Goal: Task Accomplishment & Management: Use online tool/utility

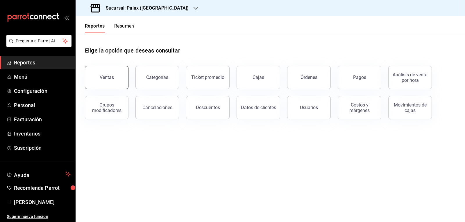
click at [107, 78] on div "Ventas" at bounding box center [107, 78] width 14 height 6
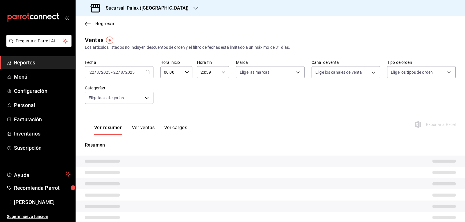
type input "07:00"
type input "15:59"
type input "PARROT,UBER_EATS,RAPPI,DIDI_FOOD,ONLINE"
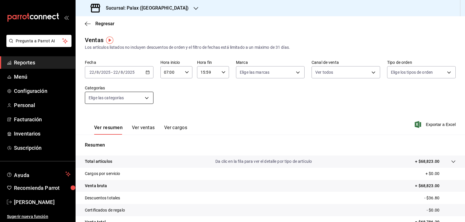
click at [138, 95] on body "Pregunta a Parrot AI Reportes Menú Configuración Personal Facturación Inventari…" at bounding box center [232, 111] width 465 height 222
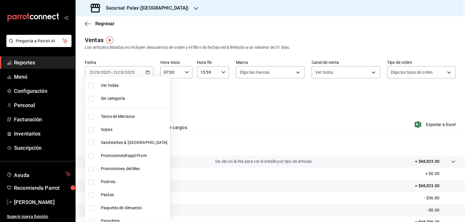
click at [190, 99] on div at bounding box center [232, 111] width 465 height 222
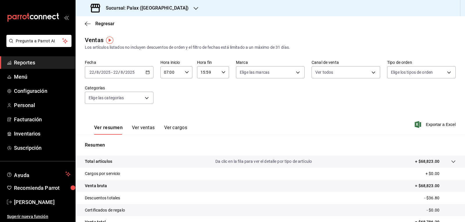
click at [145, 128] on button "Ver ventas" at bounding box center [143, 130] width 23 height 10
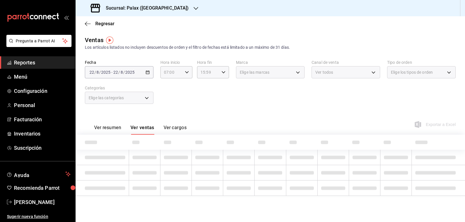
click at [138, 98] on div "Elige las categorías" at bounding box center [119, 98] width 69 height 12
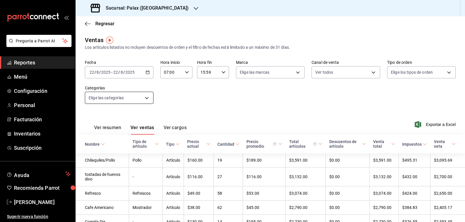
click at [138, 98] on body "Pregunta a Parrot AI Reportes Menú Configuración Personal Facturación Inventari…" at bounding box center [232, 111] width 465 height 222
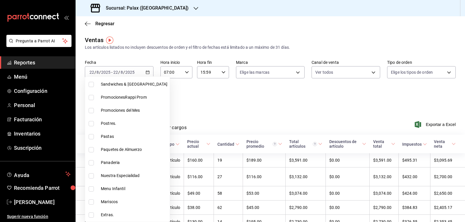
scroll to position [55, 0]
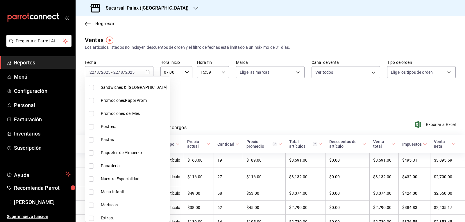
click at [92, 167] on input "checkbox" at bounding box center [91, 165] width 5 height 5
checkbox input "true"
type input "90d14028-a2c9-4fb8-b762-41d9ea373592"
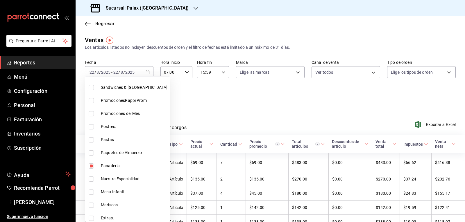
click at [206, 105] on div at bounding box center [232, 111] width 465 height 222
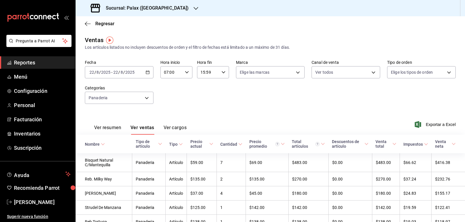
click at [168, 73] on input "07:00" at bounding box center [171, 72] width 22 height 12
click at [166, 109] on button "15" at bounding box center [168, 112] width 14 height 12
type input "15:00"
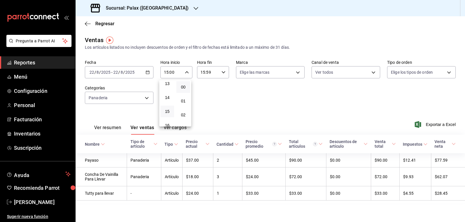
click at [220, 73] on div at bounding box center [232, 111] width 465 height 222
click at [221, 73] on icon "button" at bounding box center [223, 72] width 4 height 4
click at [202, 105] on span "22" at bounding box center [203, 105] width 7 height 5
type input "22:59"
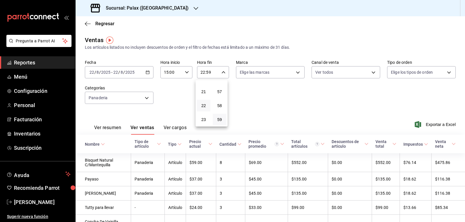
click at [257, 94] on div at bounding box center [232, 111] width 465 height 222
click at [129, 100] on body "Pregunta a Parrot AI Reportes Menú Configuración Personal Facturación Inventari…" at bounding box center [232, 111] width 465 height 222
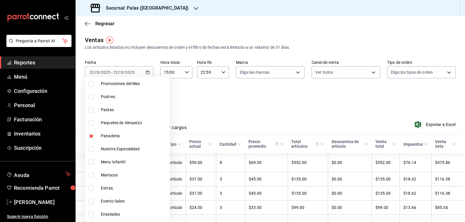
scroll to position [87, 0]
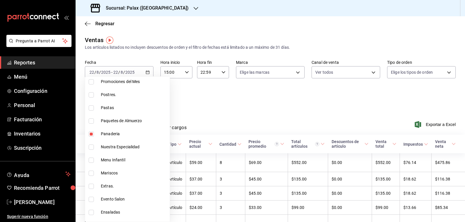
click at [93, 133] on input "checkbox" at bounding box center [91, 134] width 5 height 5
checkbox input "false"
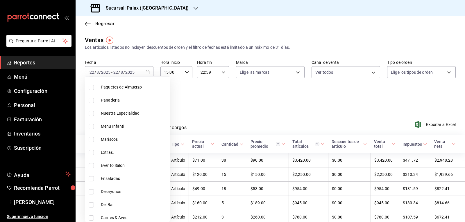
scroll to position [58, 0]
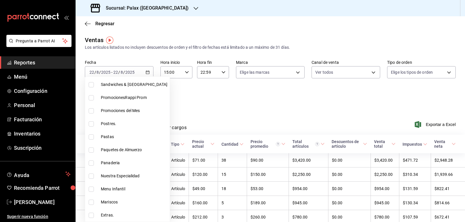
click at [92, 121] on input "checkbox" at bounding box center [91, 123] width 5 height 5
checkbox input "true"
type input "5f074bd3-619d-4e10-94fa-620713841d38"
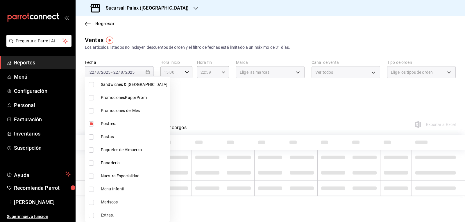
click at [186, 98] on div at bounding box center [232, 111] width 465 height 222
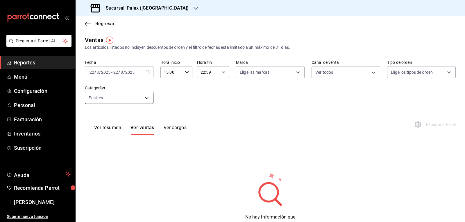
click at [137, 98] on body "Pregunta a Parrot AI Reportes Menú Configuración Personal Facturación Inventari…" at bounding box center [232, 111] width 465 height 222
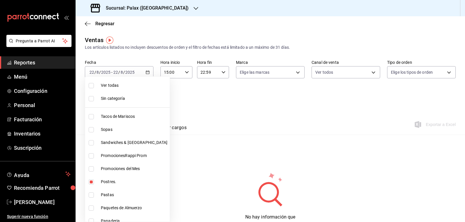
click at [91, 85] on input "checkbox" at bounding box center [91, 85] width 5 height 5
checkbox input "true"
type input "7fa229bc-c9d3-4dba-9758-ee0117d8b32c,874e04fd-13f0-4277-bc95-ee84bfec7f9b,7d801…"
checkbox input "true"
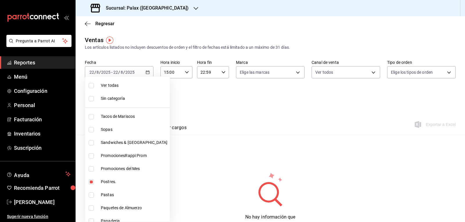
checkbox input "true"
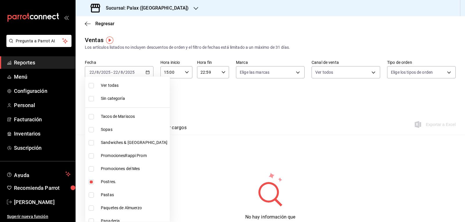
checkbox input "true"
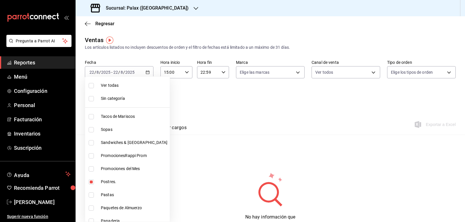
checkbox input "true"
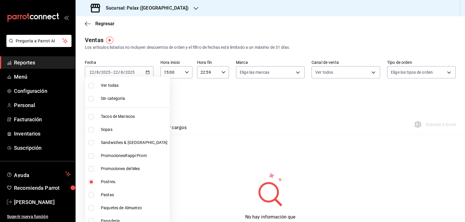
checkbox input "true"
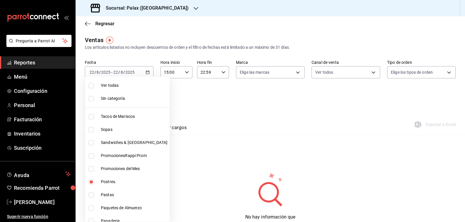
checkbox input "true"
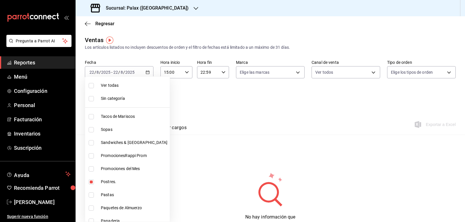
checkbox input "true"
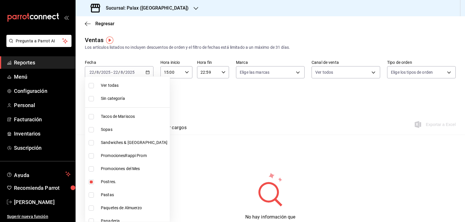
checkbox input "true"
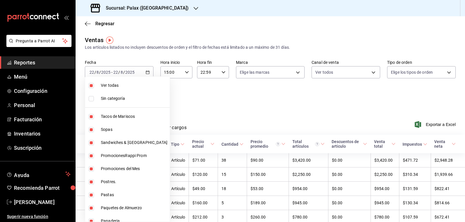
click at [98, 84] on li "Ver todas" at bounding box center [127, 85] width 84 height 13
checkbox input "false"
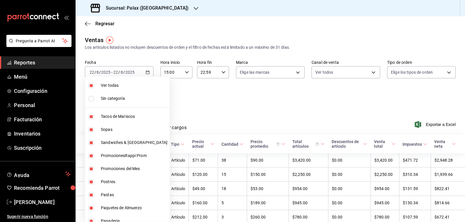
checkbox input "false"
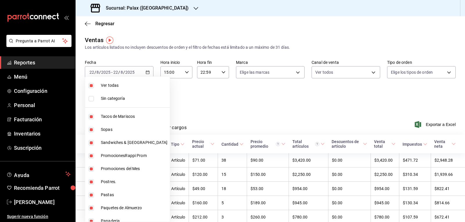
checkbox input "false"
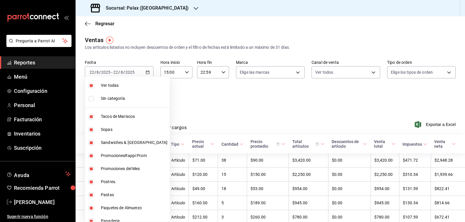
checkbox input "false"
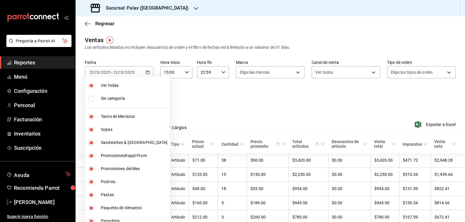
checkbox input "false"
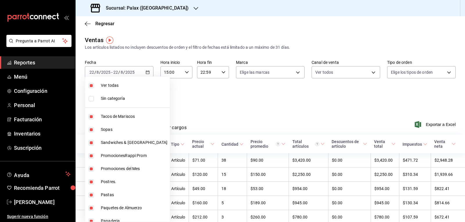
checkbox input "false"
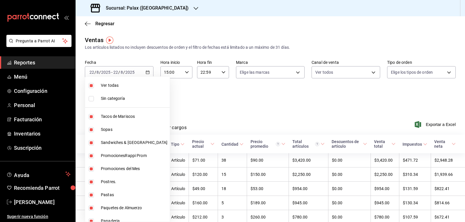
checkbox input "false"
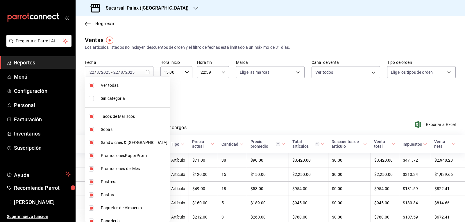
checkbox input "false"
click at [234, 91] on div at bounding box center [232, 111] width 465 height 222
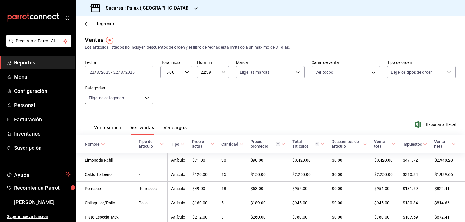
click at [137, 95] on body "Pregunta a Parrot AI Reportes Menú Configuración Personal Facturación Inventari…" at bounding box center [232, 111] width 465 height 222
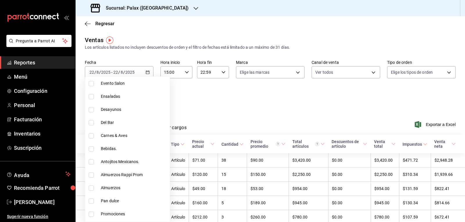
scroll to position [203, 0]
click at [88, 150] on li "Bebidas." at bounding box center [127, 148] width 84 height 13
type input "4b82141e-e12f-4992-9202-ab169af21a46"
checkbox input "true"
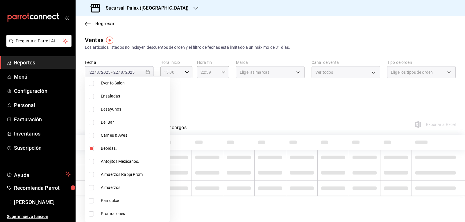
click at [207, 113] on div at bounding box center [232, 111] width 465 height 222
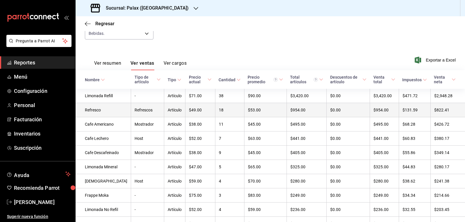
scroll to position [46, 0]
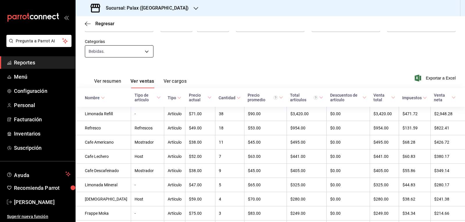
click at [123, 50] on body "Pregunta a Parrot AI Reportes Menú Configuración Personal Facturación Inventari…" at bounding box center [232, 111] width 465 height 222
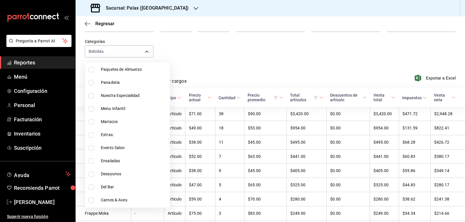
scroll to position [203, 0]
click at [89, 135] on input "checkbox" at bounding box center [91, 134] width 5 height 5
checkbox input "false"
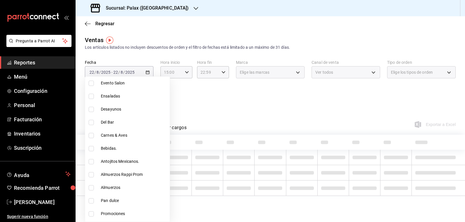
click at [90, 111] on input "checkbox" at bounding box center [91, 109] width 5 height 5
checkbox input "true"
type input "b452036f-bf53-4127-82c2-b93137036770"
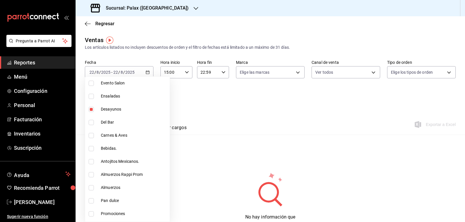
click at [90, 111] on input "checkbox" at bounding box center [91, 109] width 5 height 5
checkbox input "false"
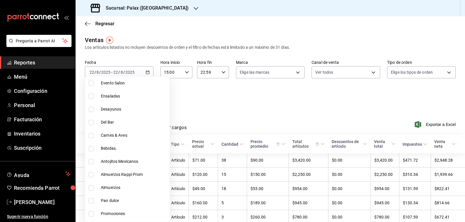
click at [91, 124] on input "checkbox" at bounding box center [91, 122] width 5 height 5
checkbox input "true"
type input "e5fa14e2-c7bb-4afd-b0cf-6d1a2447c4a1"
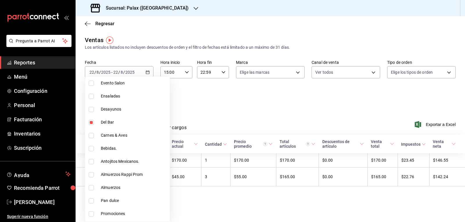
click at [179, 113] on div at bounding box center [232, 111] width 465 height 222
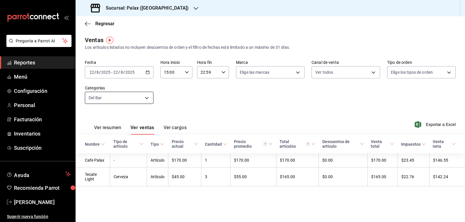
click at [134, 96] on body "Pregunta a Parrot AI Reportes Menú Configuración Personal Facturación Inventari…" at bounding box center [232, 111] width 465 height 222
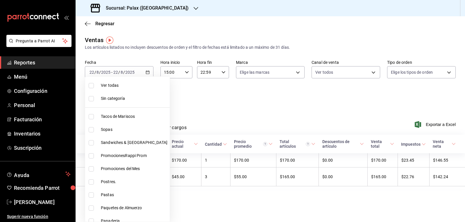
click at [188, 97] on div at bounding box center [232, 111] width 465 height 222
click at [143, 98] on body "Pregunta a Parrot AI Reportes Menú Configuración Personal Facturación Inventari…" at bounding box center [232, 111] width 465 height 222
click at [186, 104] on div at bounding box center [232, 111] width 465 height 222
